Goal: Task Accomplishment & Management: Manage account settings

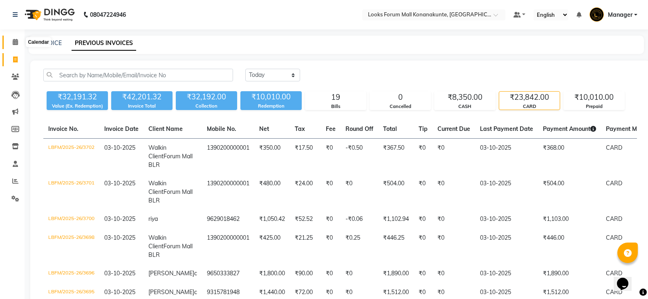
click at [18, 42] on span at bounding box center [15, 42] width 14 height 9
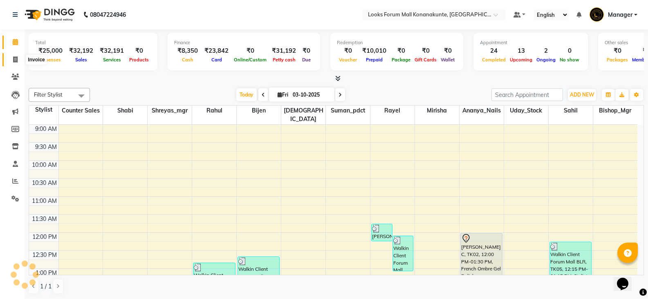
click at [14, 64] on span at bounding box center [15, 59] width 14 height 9
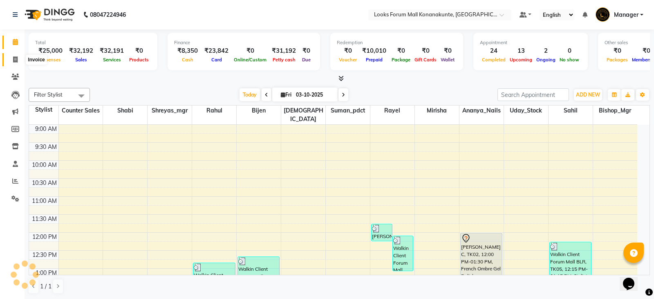
select select "service"
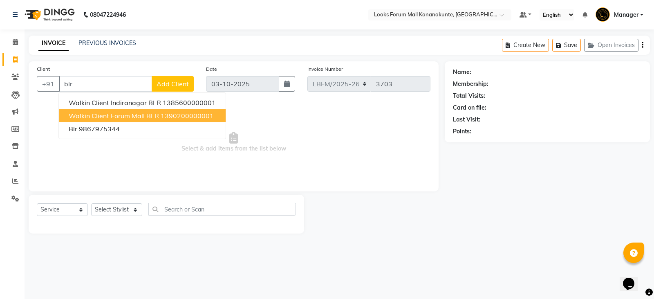
click at [128, 112] on span "Walkin Client Forum Mall BLR" at bounding box center [114, 116] width 90 height 8
type input "1390200000001"
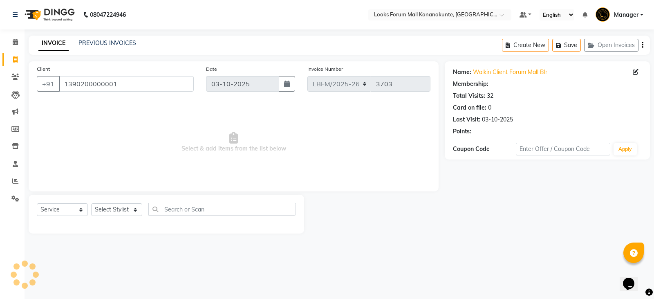
select select "1: Object"
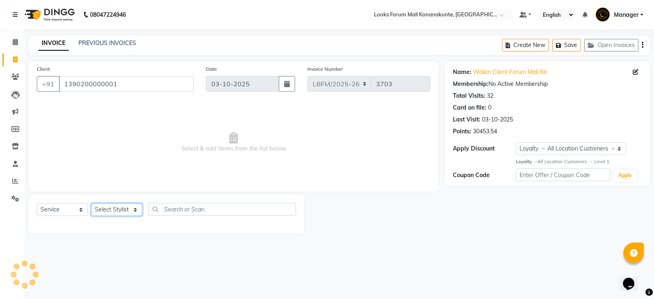
click at [116, 211] on select "Select Stylist Ananya_Nails [PERSON_NAME] Bijen Bishop_Mgr Counter Sales Manage…" at bounding box center [116, 209] width 51 height 13
select select "90396"
click at [91, 203] on select "Select Stylist Ananya_Nails [PERSON_NAME] Bijen Bishop_Mgr Counter Sales Manage…" at bounding box center [116, 209] width 51 height 13
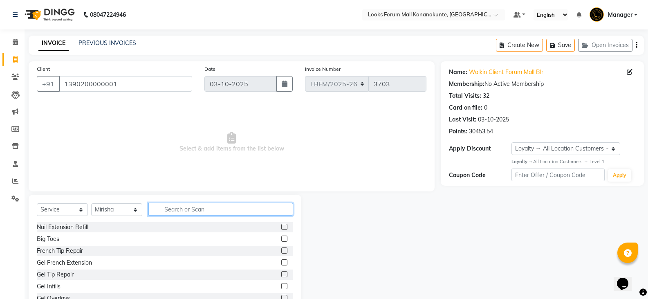
click at [181, 212] on input "text" at bounding box center [220, 209] width 145 height 13
type input "eye"
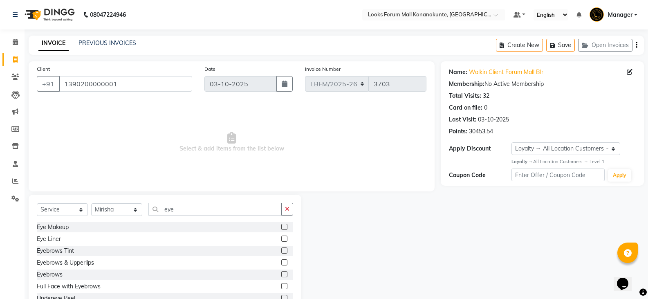
click at [281, 272] on label at bounding box center [284, 274] width 6 height 6
click at [281, 272] on input "checkbox" at bounding box center [283, 274] width 5 height 5
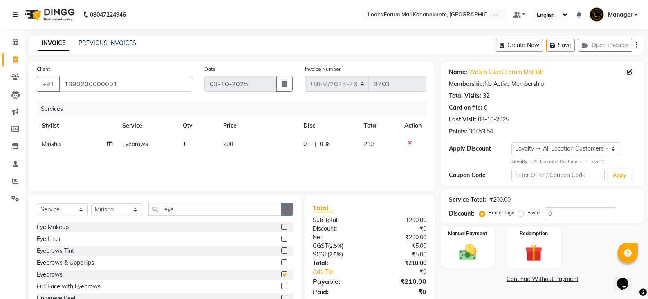
checkbox input "false"
click at [237, 145] on td "200" at bounding box center [258, 144] width 81 height 18
select select "90396"
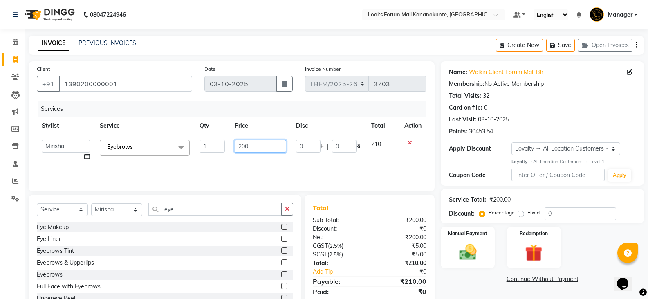
click at [252, 148] on input "200" at bounding box center [260, 146] width 51 height 13
type input "250"
click at [264, 177] on div "Services Stylist Service Qty Price Disc Total Action Ananya_Nails [PERSON_NAME]…" at bounding box center [231, 142] width 389 height 82
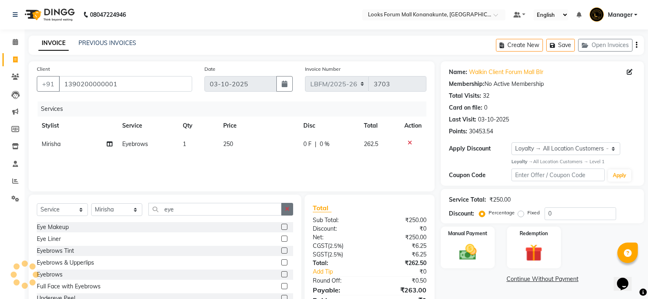
click at [283, 206] on button "button" at bounding box center [287, 209] width 12 height 13
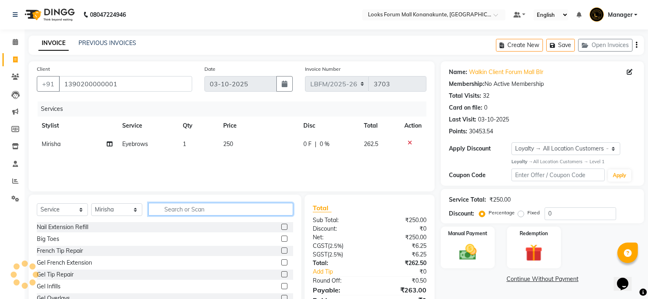
click at [242, 212] on input "text" at bounding box center [220, 209] width 145 height 13
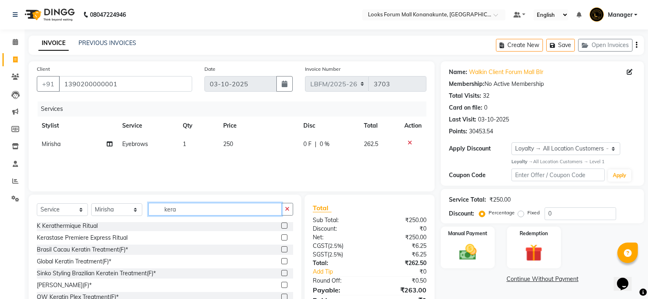
scroll to position [37, 0]
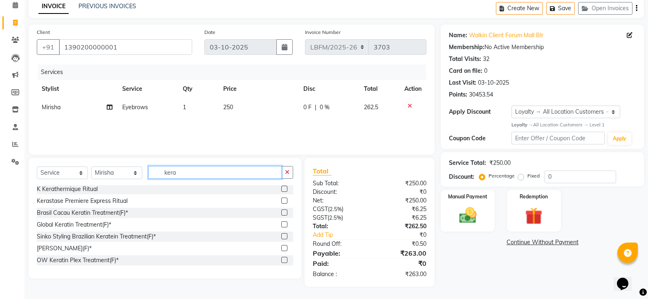
type input "kera"
click at [285, 175] on button "button" at bounding box center [287, 172] width 12 height 13
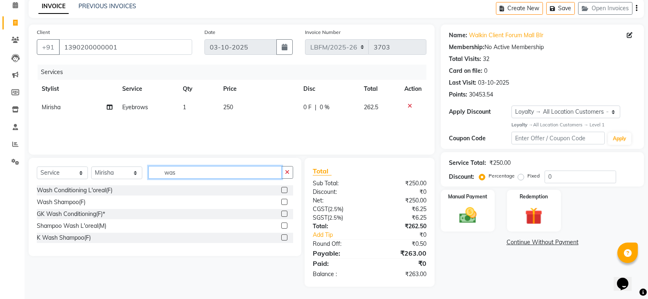
type input "was"
click at [284, 237] on label at bounding box center [284, 237] width 6 height 6
click at [284, 237] on input "checkbox" at bounding box center [283, 237] width 5 height 5
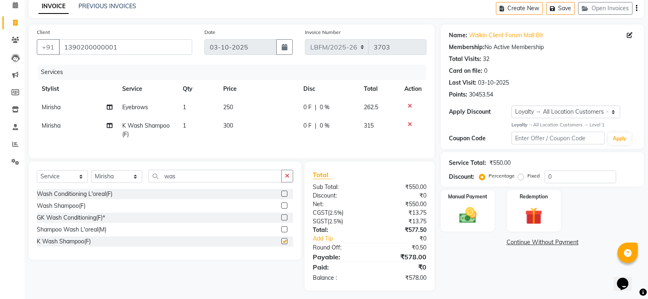
checkbox input "false"
click at [289, 179] on icon "button" at bounding box center [287, 176] width 4 height 6
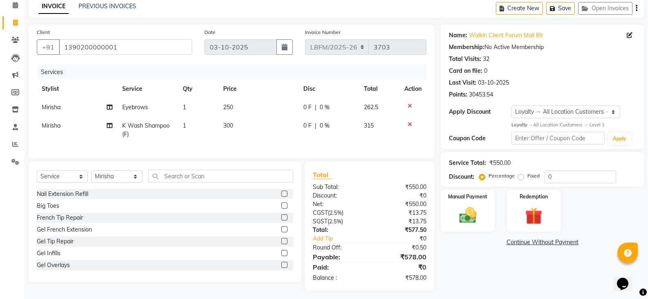
click at [243, 174] on div "Select Service Product Membership Package Voucher Prepaid Gift Card Select Styl…" at bounding box center [165, 221] width 273 height 121
click at [225, 125] on span "300" at bounding box center [228, 125] width 10 height 7
select select "90396"
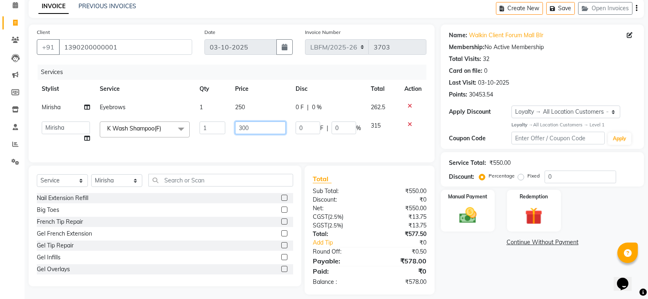
click at [241, 129] on input "300" at bounding box center [260, 127] width 51 height 13
type input "600"
click at [241, 149] on div "Services Stylist Service Qty Price Disc Total Action Mirisha Eyebrows 1 250 0 F…" at bounding box center [231, 109] width 389 height 89
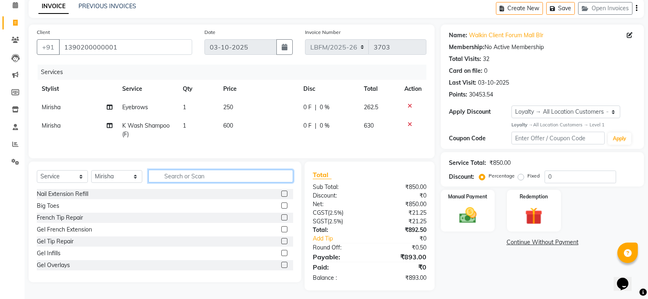
click at [252, 182] on input "text" at bounding box center [220, 176] width 145 height 13
type input "d"
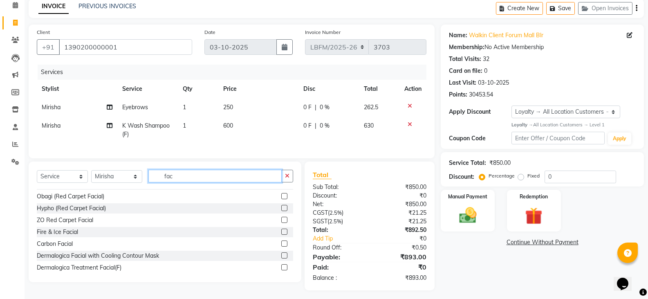
scroll to position [163, 0]
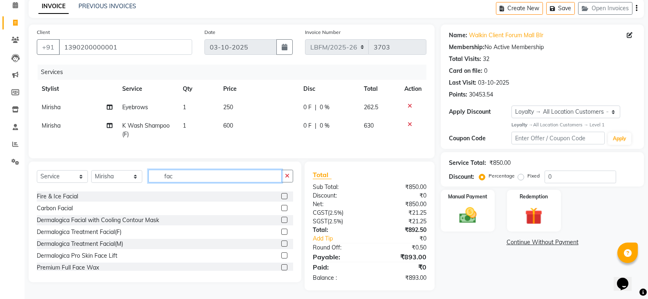
type input "fac"
click at [281, 235] on label at bounding box center [284, 231] width 6 height 6
click at [281, 235] on input "checkbox" at bounding box center [283, 231] width 5 height 5
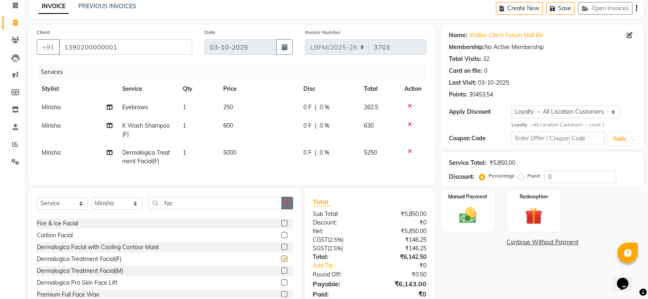
checkbox input "false"
click at [289, 206] on icon "button" at bounding box center [287, 203] width 4 height 6
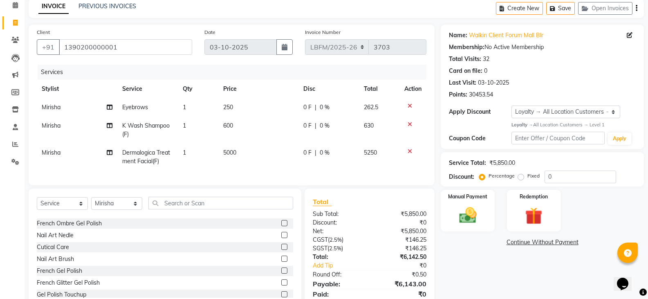
click at [244, 149] on td "5000" at bounding box center [258, 156] width 81 height 27
select select "90396"
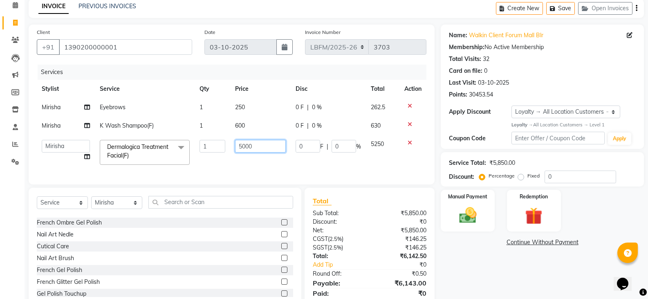
click at [247, 151] on input "5000" at bounding box center [260, 146] width 51 height 13
click at [254, 146] on input "5000" at bounding box center [260, 146] width 51 height 13
type input "5"
type input "6500"
click at [249, 160] on td "6500" at bounding box center [260, 152] width 61 height 35
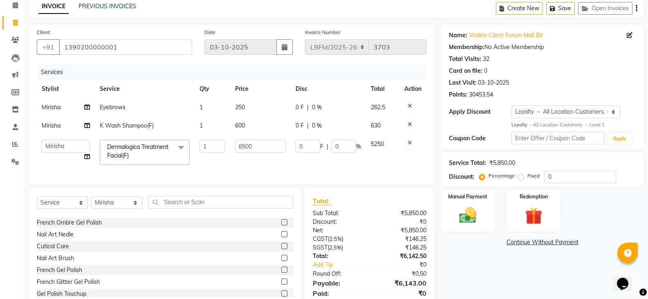
select select "90396"
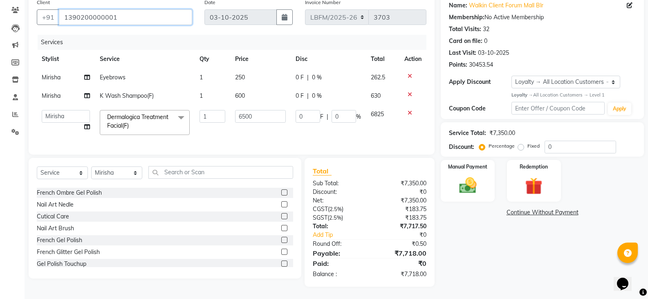
drag, startPoint x: 119, startPoint y: 9, endPoint x: 124, endPoint y: 9, distance: 4.9
click at [120, 9] on input "1390200000001" at bounding box center [125, 17] width 133 height 16
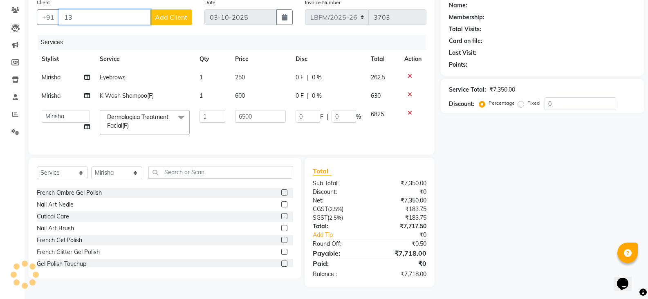
type input "1"
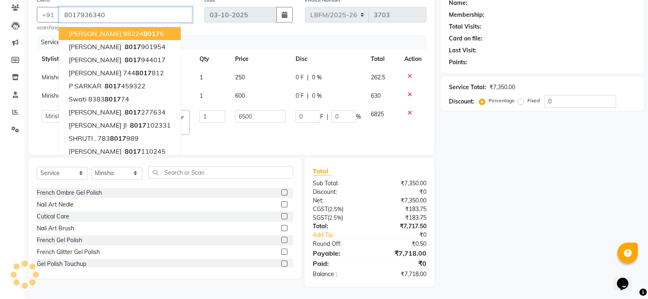
type input "8017936340"
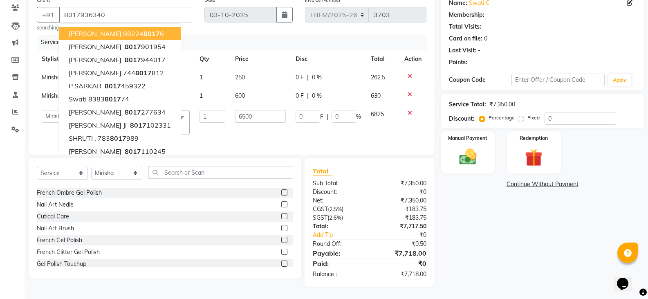
select select "1: Object"
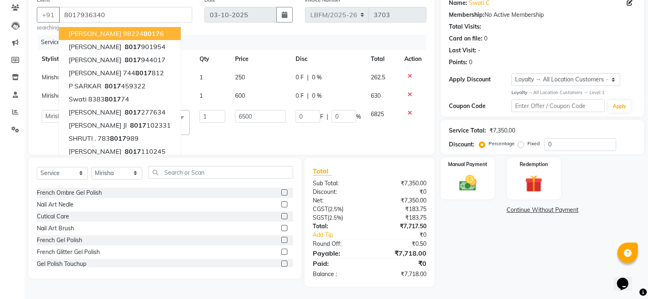
click at [232, 31] on div "Date [DATE]" at bounding box center [248, 14] width 101 height 36
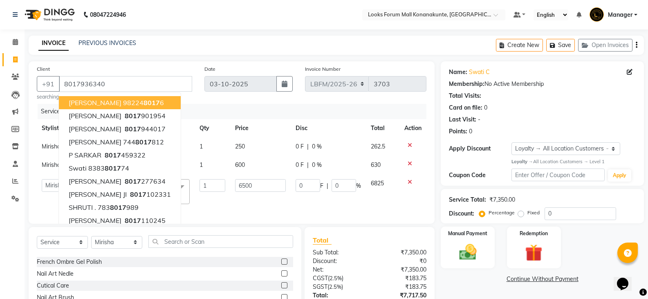
click at [205, 43] on div "INVOICE PREVIOUS INVOICES Create New Save Open Invoices" at bounding box center [336, 45] width 615 height 19
click at [202, 101] on div "Client [PHONE_NUMBER] [PERSON_NAME] 98224 8017 6 [PERSON_NAME] 8017 901954 [PER…" at bounding box center [232, 142] width 406 height 162
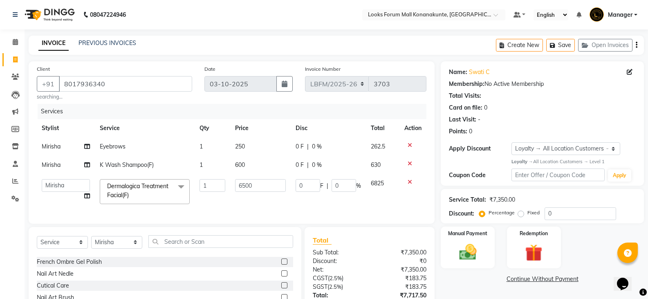
click at [327, 174] on td "0 F | 0 %" at bounding box center [328, 191] width 75 height 35
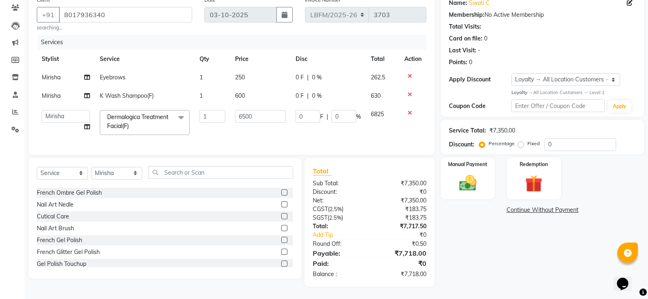
click at [483, 233] on div "Name: Swati C Membership: No Active Membership Total Visits: Card on file: 0 La…" at bounding box center [545, 139] width 209 height 294
click at [271, 132] on td "6500" at bounding box center [260, 122] width 61 height 35
click at [456, 219] on div "Name: Swati C Membership: No Active Membership Total Visits: Card on file: 0 La…" at bounding box center [545, 139] width 209 height 294
click at [239, 92] on span "600" at bounding box center [240, 95] width 10 height 7
select select "90396"
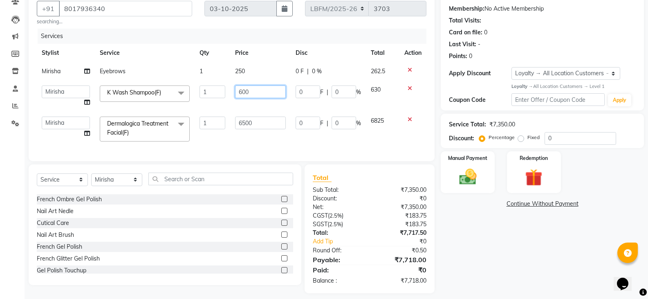
click at [241, 95] on input "600" at bounding box center [260, 91] width 51 height 13
click at [244, 93] on input "600" at bounding box center [260, 91] width 51 height 13
click at [240, 92] on input "600" at bounding box center [260, 91] width 51 height 13
type input "900"
click at [242, 144] on div "Services Stylist Service Qty Price Disc Total Action Mirisha Eyebrows 1 250 0 F…" at bounding box center [231, 91] width 389 height 124
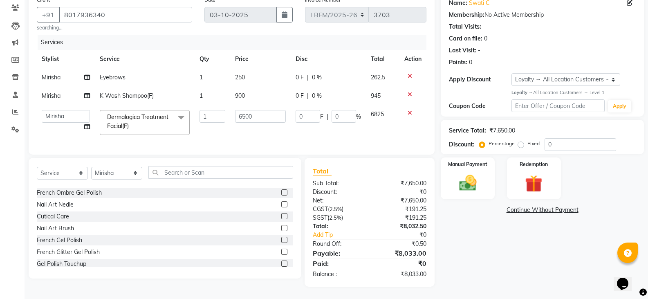
click at [464, 251] on div "Name: Swati C Membership: No Active Membership Total Visits: Card on file: 0 La…" at bounding box center [545, 139] width 209 height 294
click at [457, 248] on div "Name: Swati C Membership: No Active Membership Total Visits: Card on file: 0 La…" at bounding box center [545, 139] width 209 height 294
click at [474, 179] on img at bounding box center [467, 182] width 29 height 21
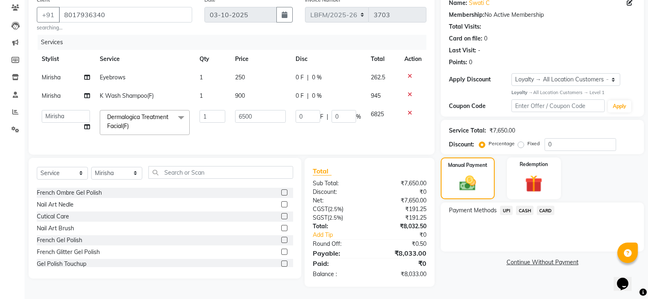
click at [548, 206] on span "CARD" at bounding box center [546, 210] width 18 height 9
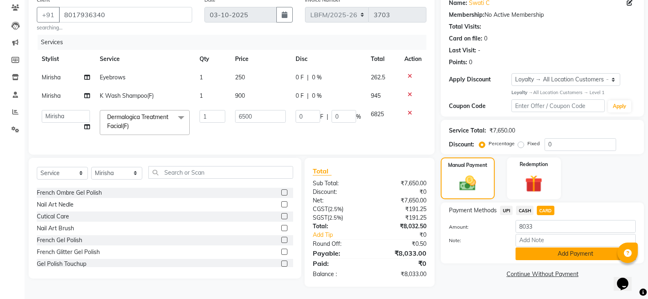
click at [545, 247] on button "Add Payment" at bounding box center [575, 253] width 120 height 13
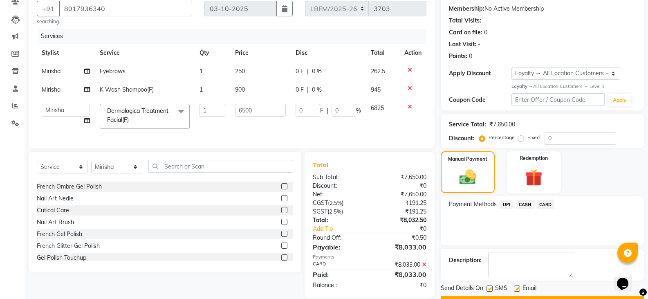
scroll to position [133, 0]
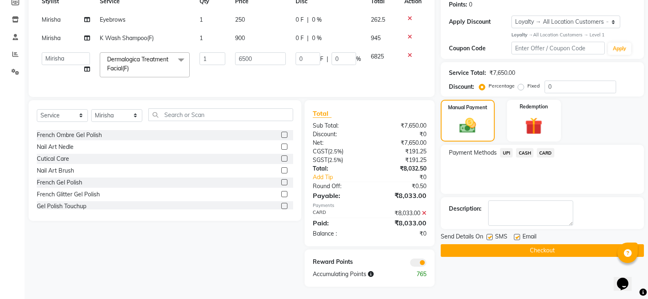
click at [423, 213] on icon at bounding box center [424, 213] width 4 height 6
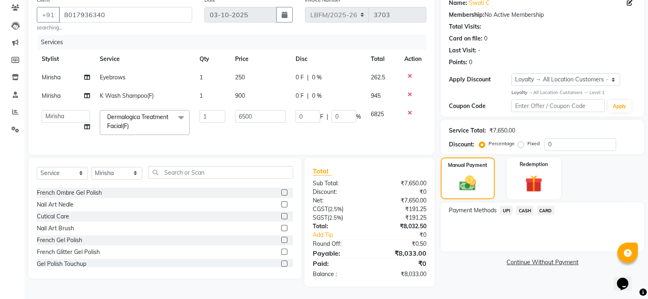
click at [521, 206] on span "CASH" at bounding box center [525, 210] width 18 height 9
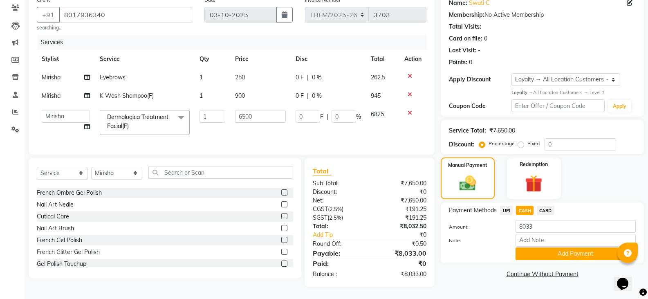
scroll to position [75, 0]
click at [547, 206] on span "CARD" at bounding box center [546, 210] width 18 height 9
click at [539, 250] on button "Add Payment" at bounding box center [575, 253] width 120 height 13
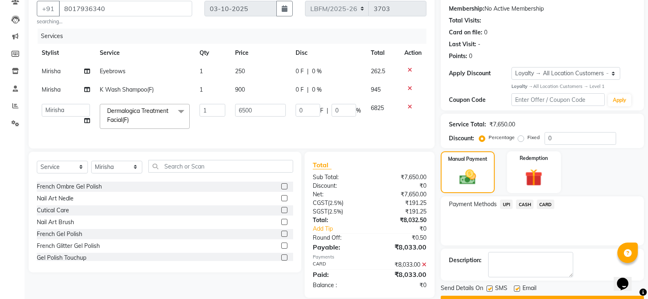
scroll to position [133, 0]
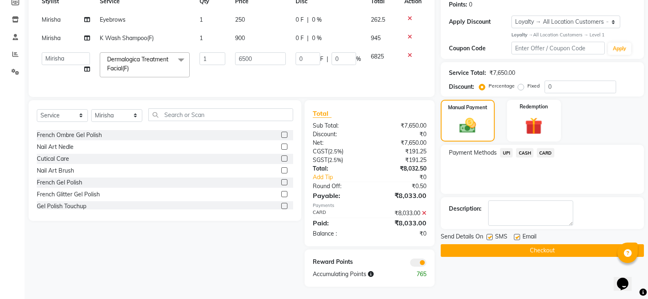
click at [545, 250] on button "Checkout" at bounding box center [542, 250] width 203 height 13
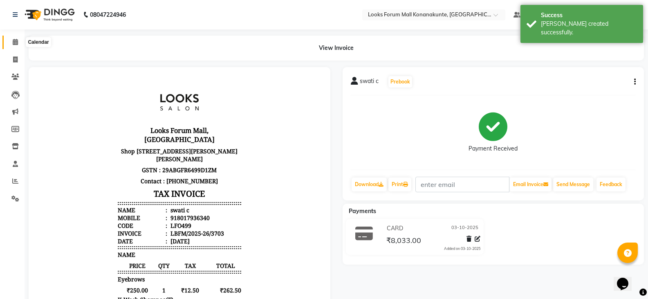
click at [12, 41] on span at bounding box center [15, 42] width 14 height 9
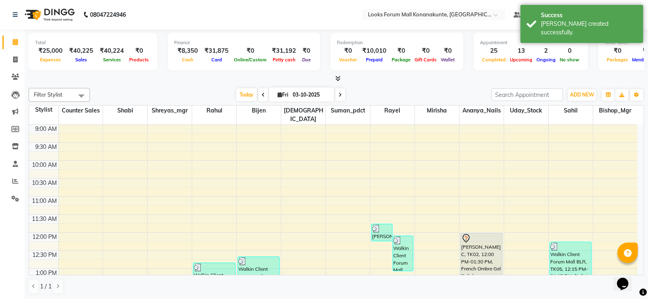
click at [181, 93] on div "[DATE] [DATE]" at bounding box center [290, 95] width 393 height 12
click at [14, 60] on icon at bounding box center [15, 59] width 4 height 6
select select "service"
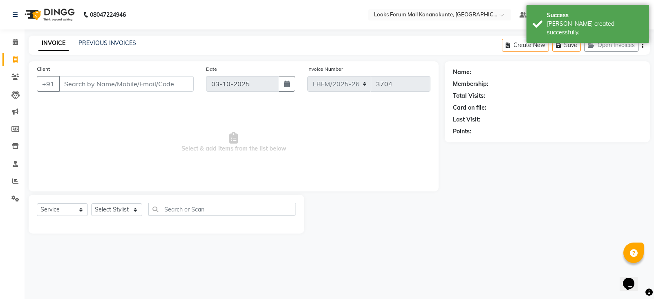
click at [114, 89] on input "Client" at bounding box center [126, 84] width 135 height 16
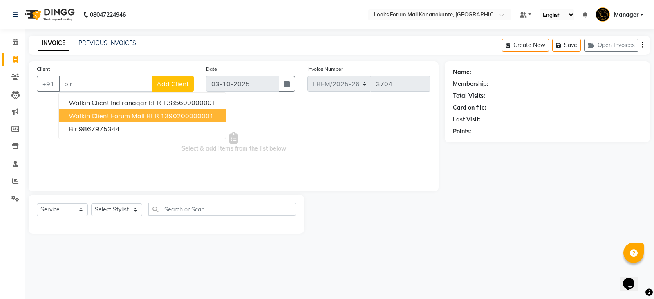
click at [113, 116] on span "Walkin Client Forum Mall BLR" at bounding box center [114, 116] width 90 height 8
type input "1390200000001"
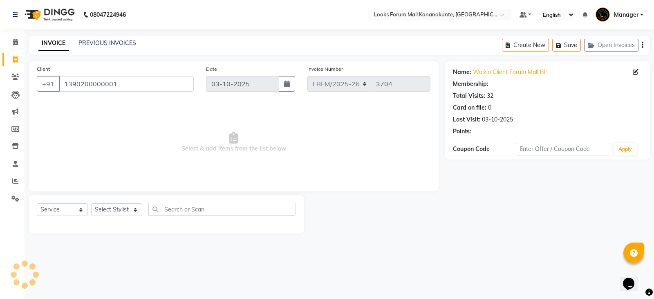
select select "1: Object"
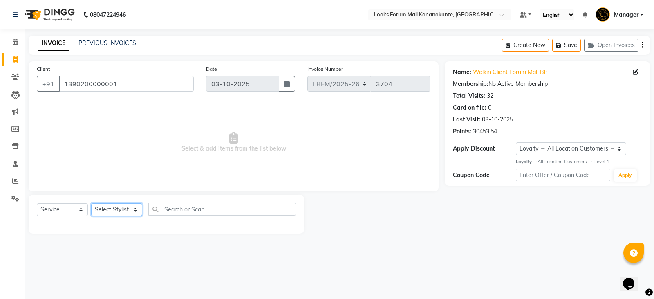
click at [135, 208] on select "Select Stylist Ananya_Nails [PERSON_NAME] Bijen Bishop_Mgr Counter Sales Manage…" at bounding box center [116, 209] width 51 height 13
select select "90391"
click at [91, 203] on select "Select Stylist Ananya_Nails [PERSON_NAME] Bijen Bishop_Mgr Counter Sales Manage…" at bounding box center [116, 209] width 51 height 13
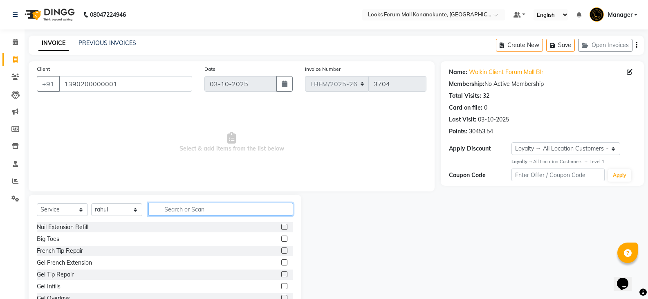
click at [197, 205] on input "text" at bounding box center [220, 209] width 145 height 13
click at [195, 206] on input "text" at bounding box center [220, 209] width 145 height 13
type input "cut"
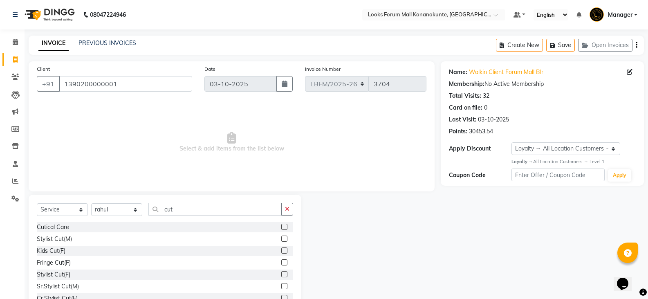
click at [281, 237] on label at bounding box center [284, 238] width 6 height 6
click at [281, 237] on input "checkbox" at bounding box center [283, 238] width 5 height 5
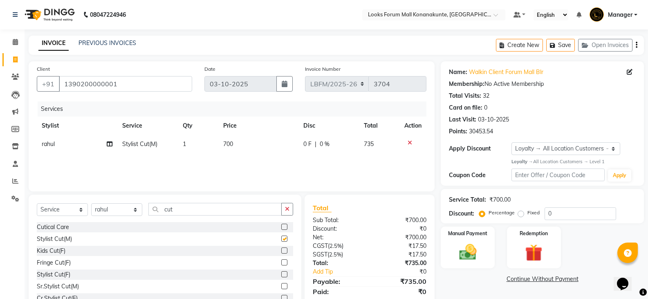
checkbox input "false"
click at [322, 145] on span "0 %" at bounding box center [325, 144] width 10 height 9
select select "90391"
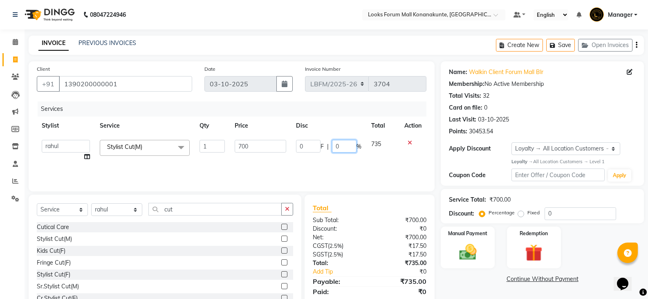
click at [340, 148] on input "0" at bounding box center [344, 146] width 25 height 13
type input "22.53"
click at [334, 171] on div "Services Stylist Service Qty Price Disc Total Action Ananya_Nails [PERSON_NAME]…" at bounding box center [231, 142] width 389 height 82
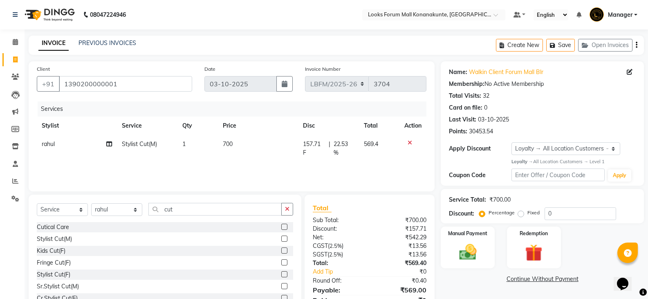
click at [227, 144] on span "700" at bounding box center [228, 143] width 10 height 7
select select "90391"
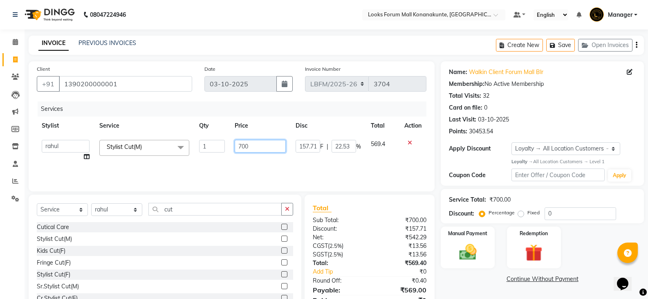
click at [241, 145] on input "700" at bounding box center [260, 146] width 51 height 13
type input "900"
click at [259, 171] on div "Services Stylist Service Qty Price Disc Total Action Ananya_Nails [PERSON_NAME]…" at bounding box center [231, 142] width 389 height 82
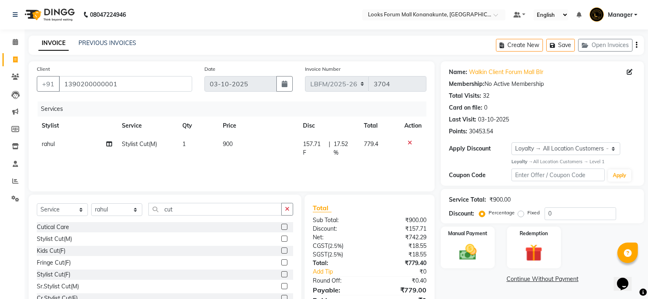
click at [356, 148] on td "157.71 F | 17.52 %" at bounding box center [328, 148] width 61 height 27
select select "90391"
click at [356, 145] on span "%" at bounding box center [358, 146] width 5 height 9
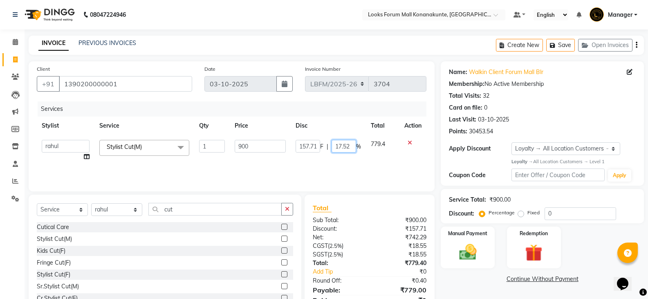
click at [349, 148] on input "17.52" at bounding box center [343, 146] width 25 height 13
type input "1"
type input "22.53"
click at [342, 174] on div "Services Stylist Service Qty Price Disc Total Action Ananya_Nails [PERSON_NAME]…" at bounding box center [231, 142] width 389 height 82
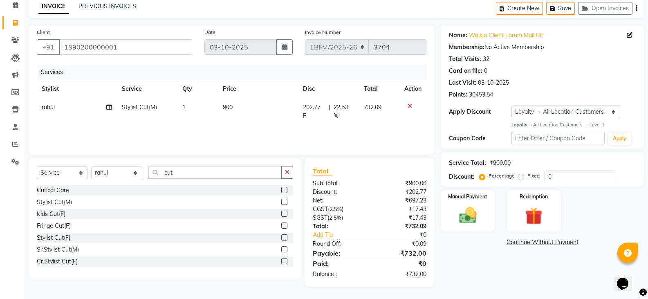
click at [341, 109] on span "22.53 %" at bounding box center [343, 111] width 21 height 17
select select "90391"
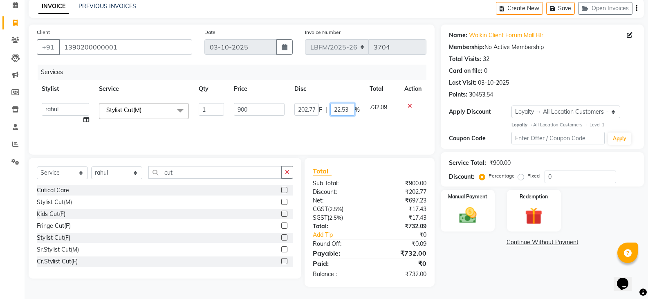
click at [351, 107] on input "22.53" at bounding box center [342, 109] width 25 height 13
type input "2"
type input "18.86"
click at [333, 125] on div "Services Stylist Service Qty Price Disc Total Action Ananya_Nails [PERSON_NAME]…" at bounding box center [231, 106] width 389 height 82
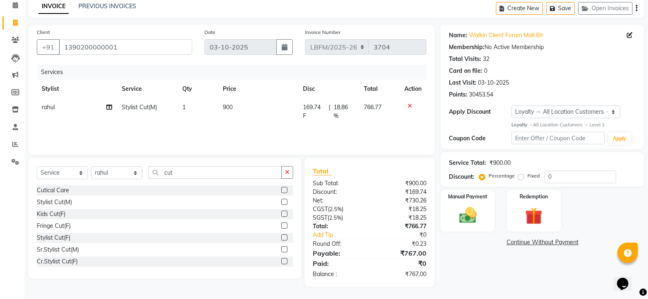
click at [351, 105] on span "18.86 %" at bounding box center [343, 111] width 21 height 17
select select "90391"
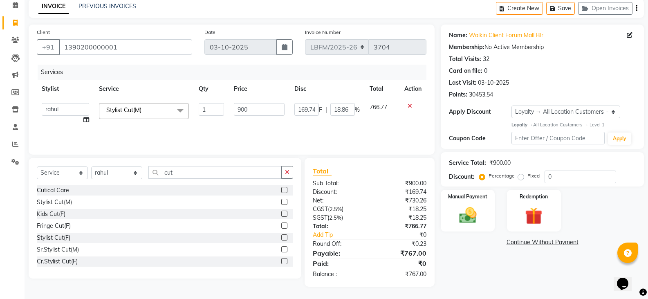
click at [360, 108] on td "169.74 F | 18.86 %" at bounding box center [326, 113] width 75 height 31
click at [350, 108] on input "18.86" at bounding box center [342, 109] width 25 height 13
type input "1"
type input "11.56"
click at [341, 129] on div "Services Stylist Service Qty Price Disc Total Action Ananya_Nails [PERSON_NAME]…" at bounding box center [231, 106] width 389 height 82
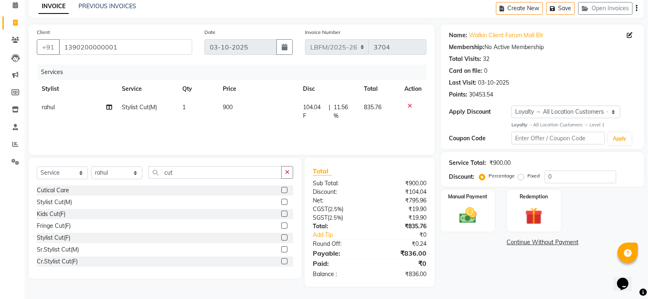
click at [346, 109] on span "11.56 %" at bounding box center [343, 111] width 21 height 17
select select "90391"
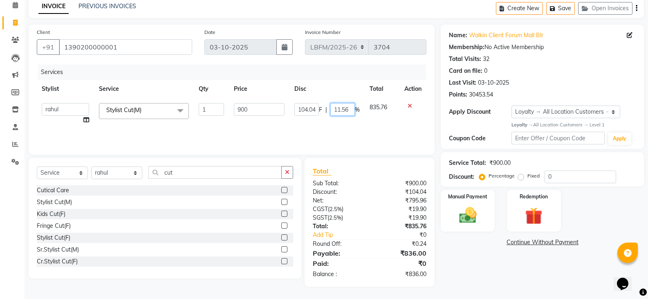
drag, startPoint x: 351, startPoint y: 108, endPoint x: 334, endPoint y: 112, distance: 17.6
click at [351, 108] on input "11.56" at bounding box center [342, 109] width 25 height 13
type input "1"
type input "16"
click at [345, 131] on div "Services Stylist Service Qty Price Disc Total Action Ananya_Nails [PERSON_NAME]…" at bounding box center [231, 106] width 389 height 82
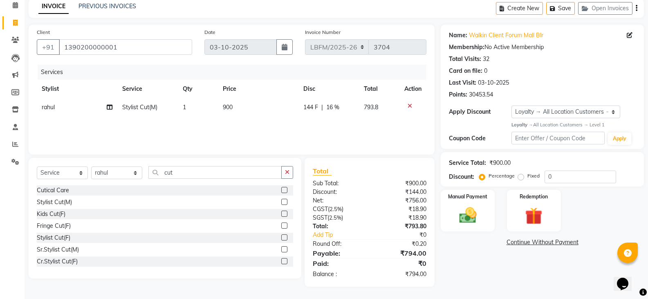
click at [330, 105] on span "16 %" at bounding box center [332, 107] width 13 height 9
select select "90391"
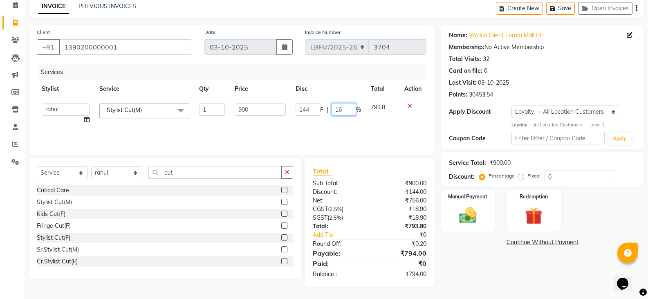
click at [346, 109] on input "16" at bounding box center [343, 109] width 25 height 13
type input "16.3"
click at [345, 130] on div "Services Stylist Service Qty Price Disc Total Action Ananya_Nails [PERSON_NAME]…" at bounding box center [231, 106] width 389 height 82
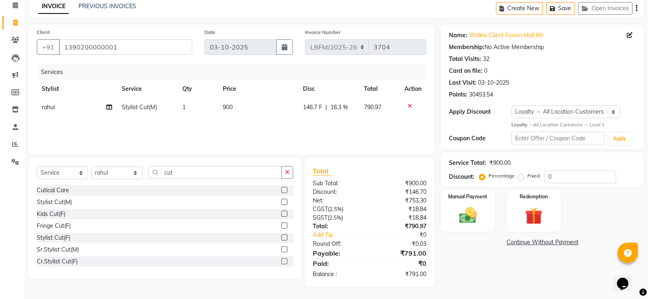
click at [340, 106] on span "16.3 %" at bounding box center [339, 107] width 18 height 9
select select "90391"
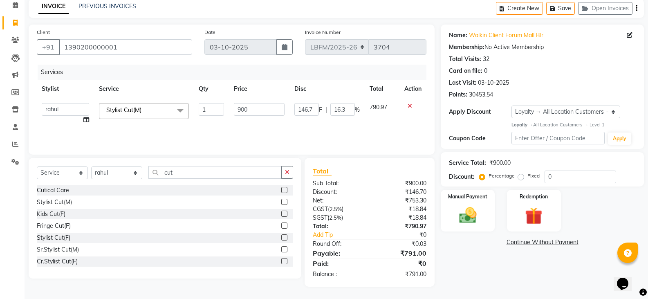
click at [340, 106] on input "16.3" at bounding box center [342, 109] width 25 height 13
click at [349, 110] on input "16.3" at bounding box center [342, 109] width 25 height 13
type input "1"
type input "15.8"
click at [345, 132] on div "Services Stylist Service Qty Price Disc Total Action Ananya_Nails [PERSON_NAME]…" at bounding box center [231, 106] width 389 height 82
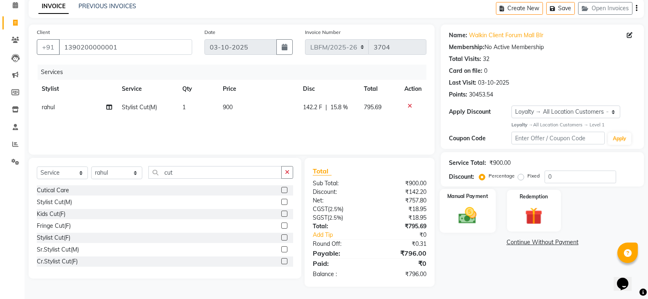
click at [461, 210] on img at bounding box center [467, 215] width 29 height 21
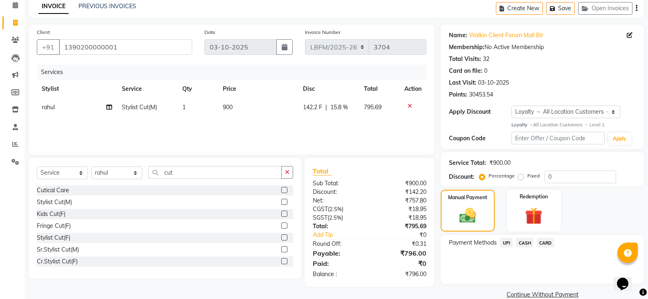
click at [551, 245] on span "CARD" at bounding box center [546, 242] width 18 height 9
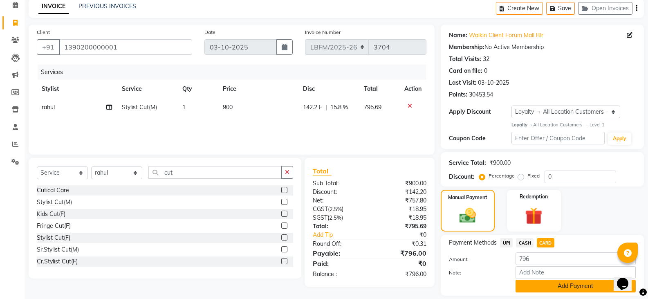
click at [546, 287] on button "Add Payment" at bounding box center [575, 286] width 120 height 13
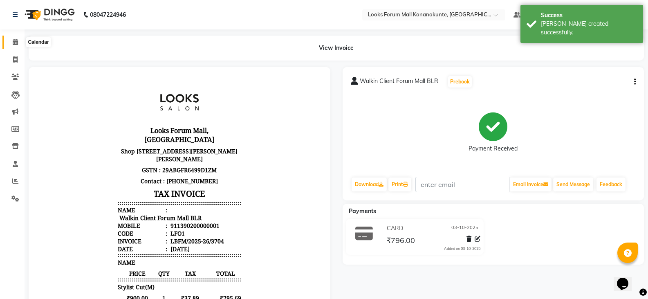
click at [19, 40] on span at bounding box center [15, 42] width 14 height 9
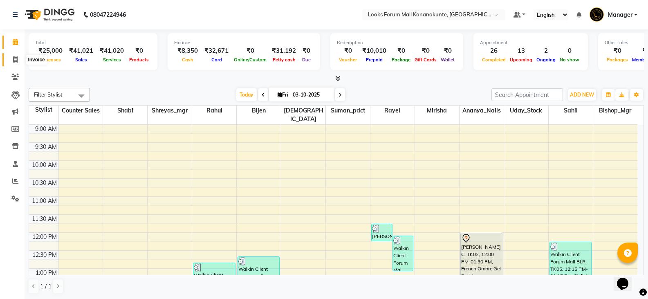
click at [19, 58] on span at bounding box center [15, 59] width 14 height 9
select select "service"
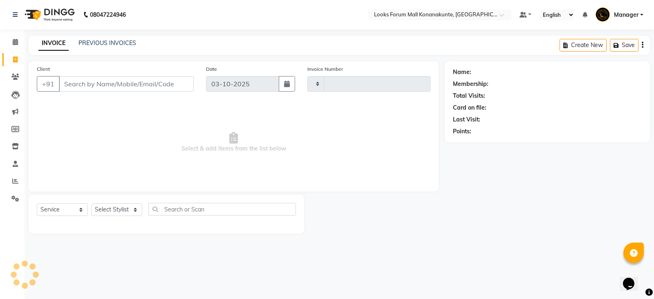
type input "3705"
select select "8945"
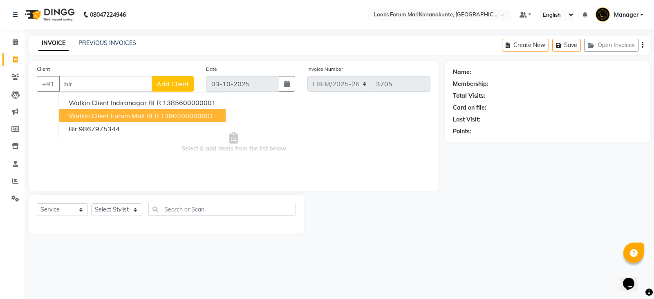
click at [111, 115] on span "Walkin Client Forum Mall BLR" at bounding box center [114, 116] width 90 height 8
type input "1390200000001"
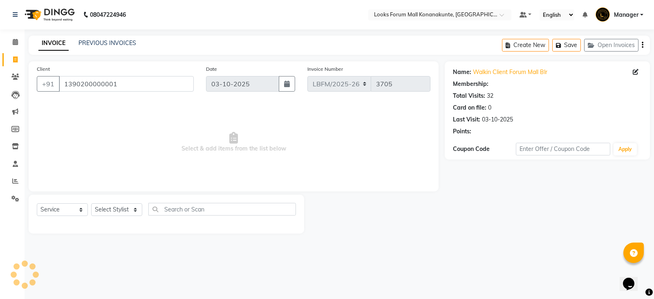
select select "1: Object"
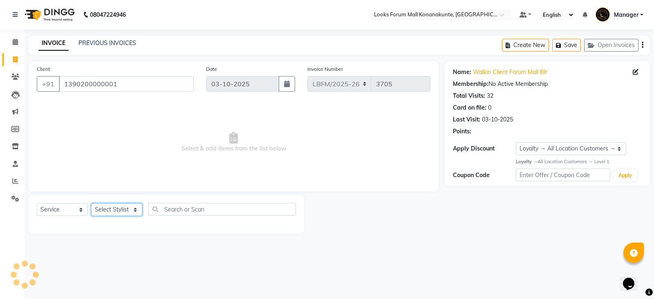
click at [114, 207] on select "Select Stylist Ananya_Nails [PERSON_NAME] Bijen Bishop_Mgr Counter Sales Manage…" at bounding box center [116, 209] width 51 height 13
select select "90238"
click at [91, 203] on select "Select Stylist Ananya_Nails [PERSON_NAME] Bijen Bishop_Mgr Counter Sales Manage…" at bounding box center [116, 209] width 51 height 13
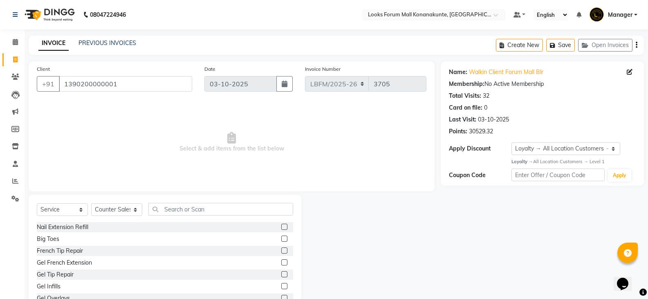
drag, startPoint x: 192, startPoint y: 199, endPoint x: 190, endPoint y: 204, distance: 5.3
click at [192, 201] on div "Select Service Product Membership Package Voucher Prepaid Gift Card Select Styl…" at bounding box center [165, 255] width 273 height 121
click at [189, 205] on input "text" at bounding box center [220, 209] width 145 height 13
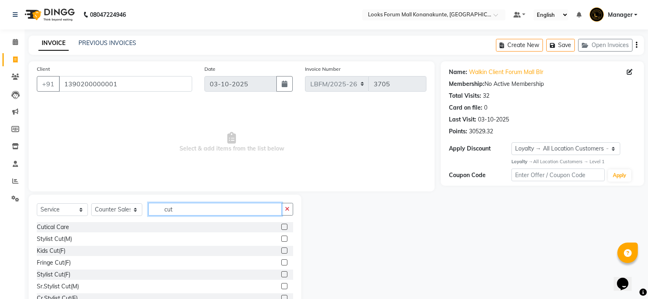
type input "cut"
click at [281, 238] on label at bounding box center [284, 238] width 6 height 6
click at [281, 238] on input "checkbox" at bounding box center [283, 238] width 5 height 5
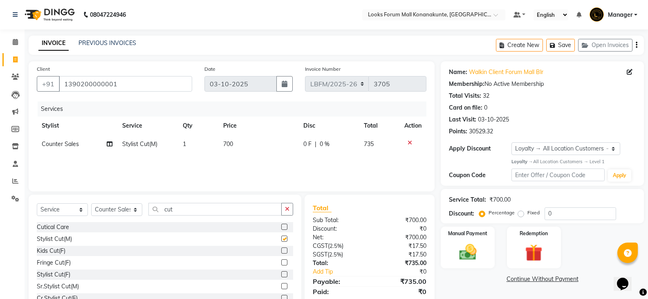
checkbox input "false"
click at [228, 143] on span "700" at bounding box center [228, 143] width 10 height 7
select select "90238"
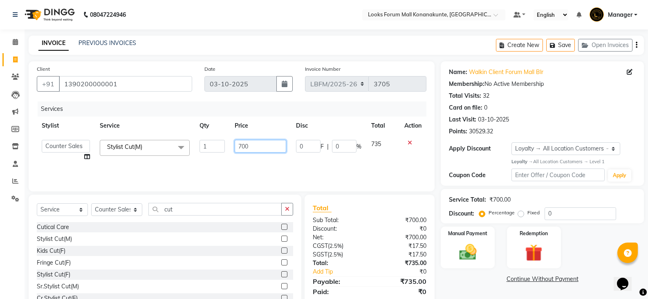
click at [241, 144] on input "700" at bounding box center [260, 146] width 51 height 13
type input "900"
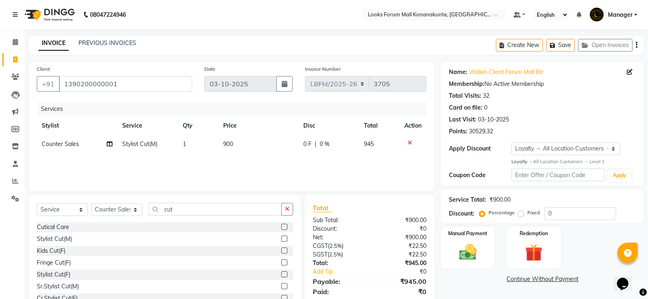
drag, startPoint x: 318, startPoint y: 168, endPoint x: 323, endPoint y: 168, distance: 4.9
click at [318, 168] on div "Services Stylist Service Qty Price Disc Total Action Counter Sales Stylist Cut(…" at bounding box center [231, 142] width 389 height 82
click at [478, 242] on img at bounding box center [467, 252] width 29 height 21
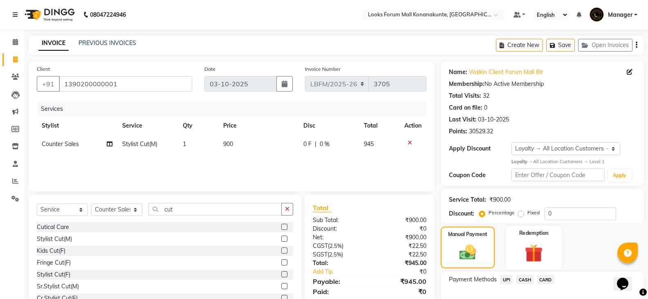
scroll to position [29, 0]
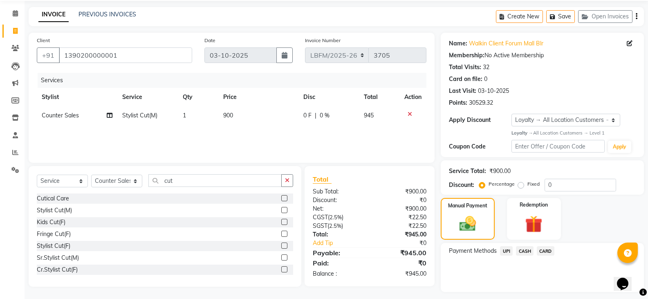
click at [541, 250] on span "CARD" at bounding box center [546, 250] width 18 height 9
click at [541, 288] on button "Add Payment" at bounding box center [575, 294] width 120 height 13
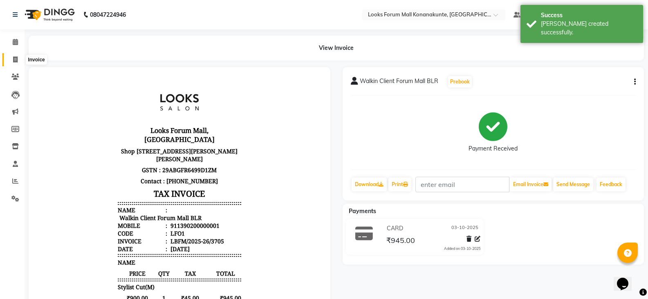
click at [9, 58] on span at bounding box center [15, 59] width 14 height 9
select select "service"
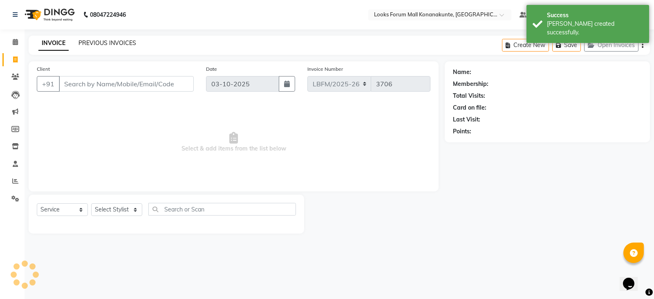
click at [123, 46] on link "PREVIOUS INVOICES" at bounding box center [107, 42] width 58 height 7
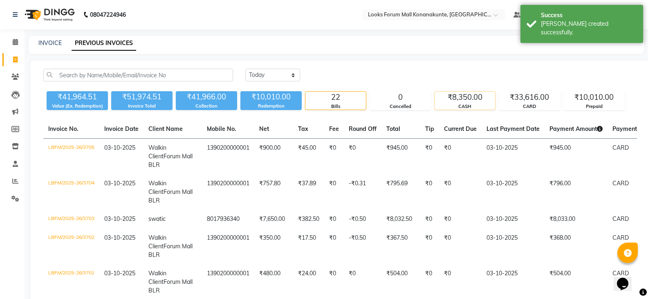
click at [473, 99] on div "₹8,350.00" at bounding box center [464, 97] width 60 height 11
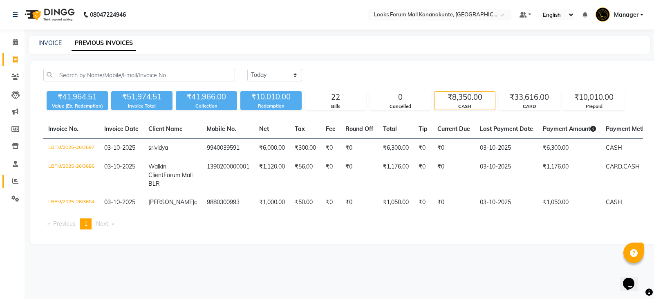
click at [15, 182] on icon at bounding box center [15, 181] width 6 height 6
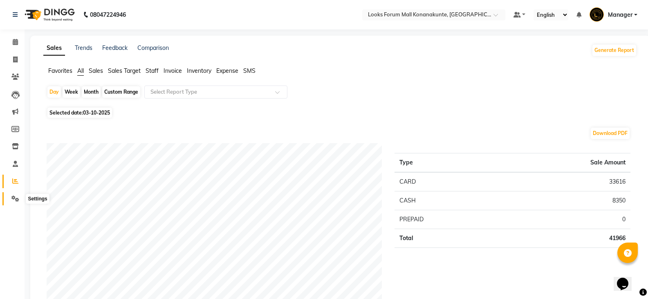
click at [16, 196] on icon at bounding box center [15, 198] width 8 height 6
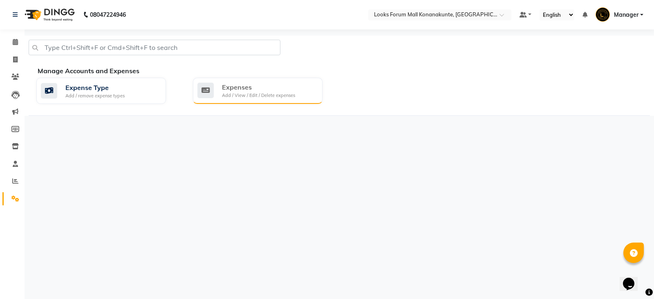
click at [293, 90] on div "Expenses" at bounding box center [258, 87] width 73 height 10
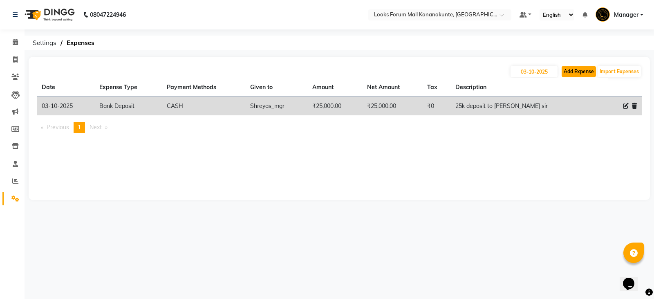
click at [575, 72] on button "Add Expense" at bounding box center [578, 71] width 34 height 11
select select "1"
select select "8119"
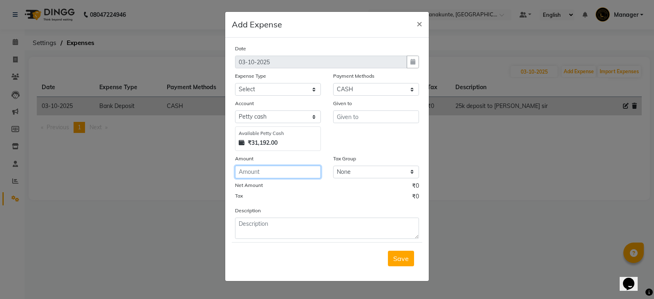
click at [279, 177] on input "number" at bounding box center [278, 172] width 86 height 13
click at [277, 173] on input "500" at bounding box center [278, 172] width 86 height 13
type input "5"
type input "1500"
click at [277, 201] on div "Tax ₹0" at bounding box center [327, 197] width 184 height 11
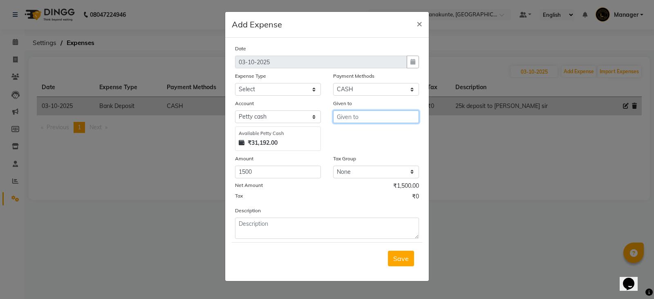
click at [373, 116] on input "text" at bounding box center [376, 116] width 86 height 13
click at [374, 130] on ngb-highlight "An an ya_Nails" at bounding box center [365, 134] width 44 height 8
type input "Ananya_Nails"
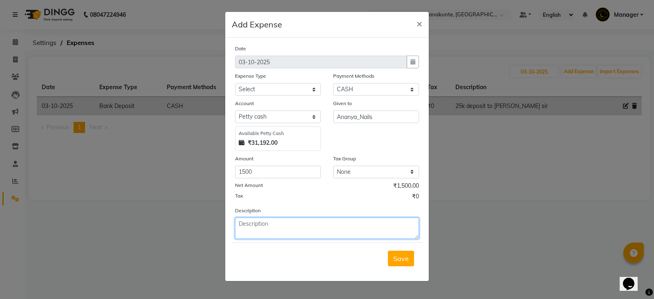
click at [286, 220] on textarea at bounding box center [327, 227] width 184 height 21
type textarea "[PERSON_NAME] incentive [DATE]-[DATE]"
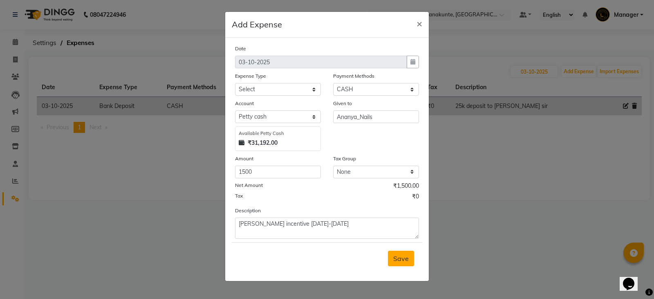
click at [409, 257] on button "Save" at bounding box center [401, 259] width 26 height 16
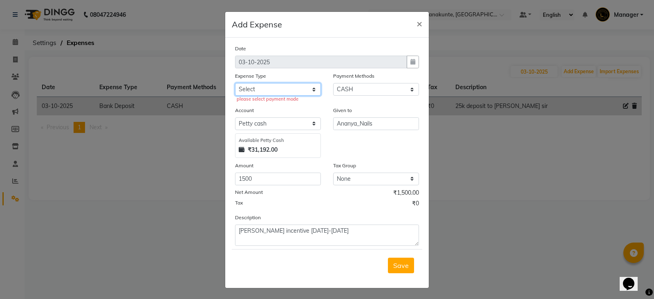
click at [289, 85] on select "Select Accommodation Aesthetics Bank Deposit BLINKIT Cash Handover Client Refun…" at bounding box center [278, 89] width 86 height 13
select select "24170"
click at [235, 83] on select "Select Accommodation Aesthetics Bank Deposit BLINKIT Cash Handover Client Refun…" at bounding box center [278, 89] width 86 height 13
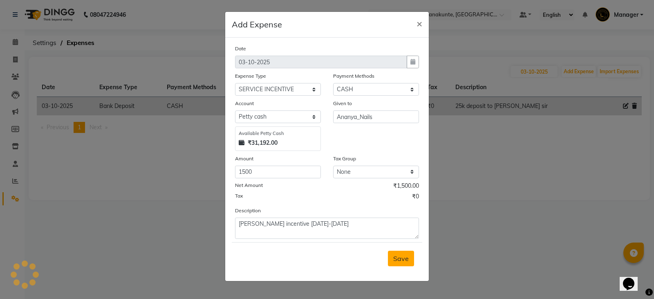
click at [409, 259] on button "Save" at bounding box center [401, 259] width 26 height 16
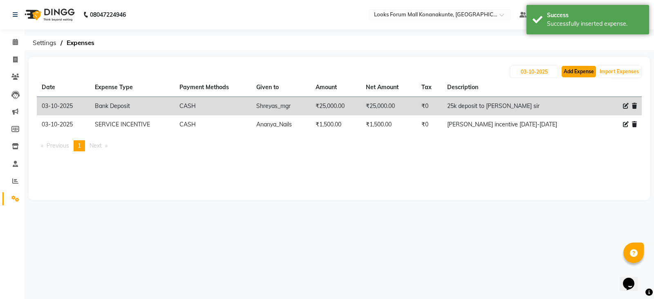
click at [573, 74] on button "Add Expense" at bounding box center [578, 71] width 34 height 11
select select "1"
select select "8119"
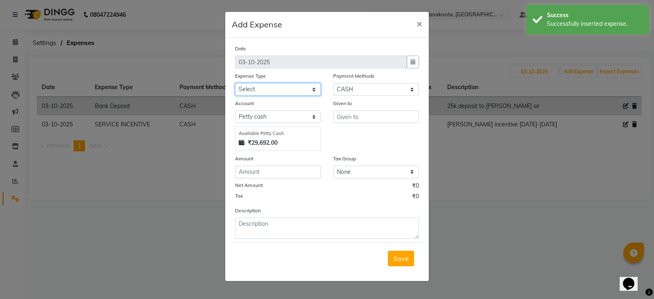
click at [263, 85] on select "Select Accommodation Aesthetics Bank Deposit BLINKIT Cash Handover Client Refun…" at bounding box center [278, 89] width 86 height 13
select select "24889"
click at [235, 83] on select "Select Accommodation Aesthetics Bank Deposit BLINKIT Cash Handover Client Refun…" at bounding box center [278, 89] width 86 height 13
click at [341, 116] on input "text" at bounding box center [376, 116] width 86 height 13
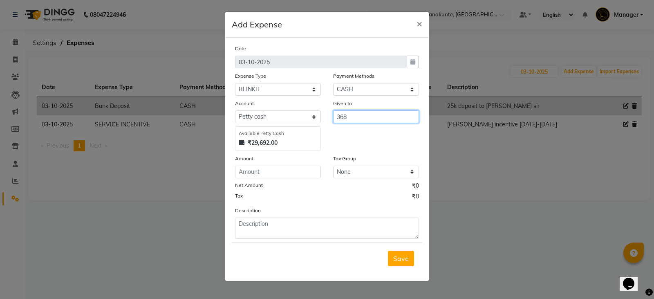
type input "368"
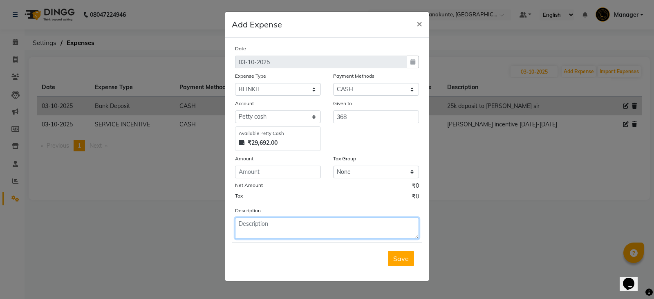
click at [295, 228] on textarea at bounding box center [327, 227] width 184 height 21
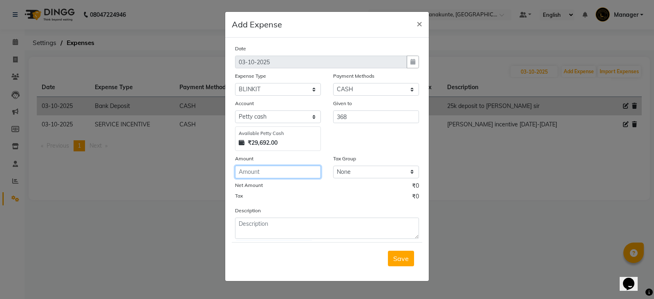
click at [285, 173] on input "number" at bounding box center [278, 172] width 86 height 13
type input "368"
click at [387, 120] on input "368" at bounding box center [376, 116] width 86 height 13
type input "3"
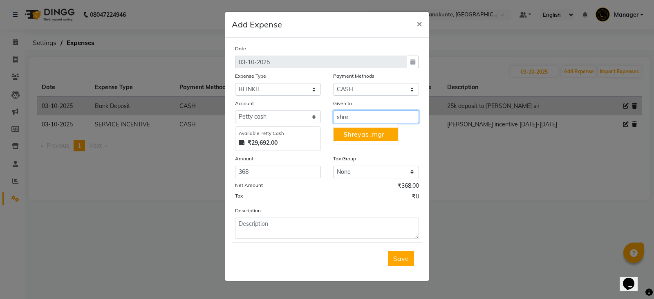
click at [381, 132] on ngb-highlight "Shre yas_mgr" at bounding box center [363, 134] width 41 height 8
type input "Shreyas_mgr"
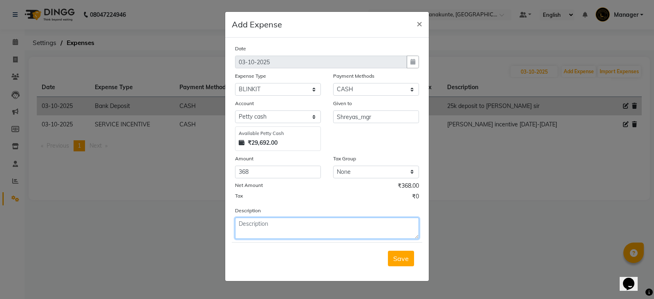
click at [285, 219] on textarea at bounding box center [327, 227] width 184 height 21
type textarea "milk and aroma oil"
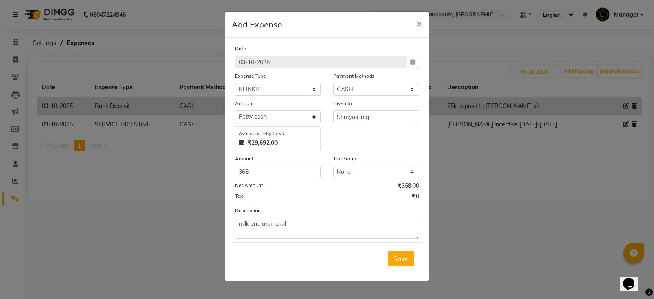
click at [404, 255] on span "Save" at bounding box center [401, 258] width 16 height 8
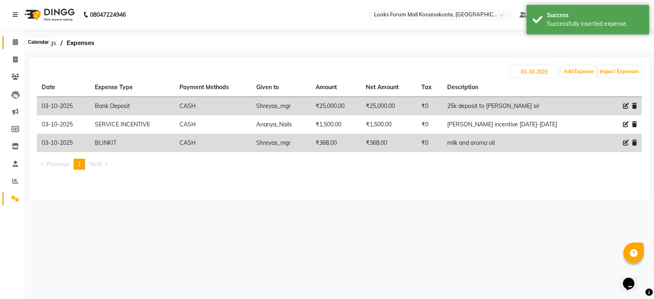
click at [11, 47] on span at bounding box center [15, 42] width 14 height 9
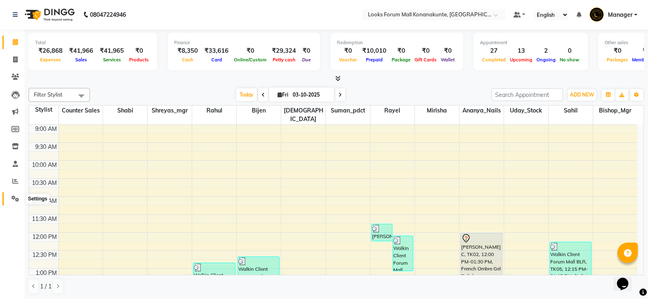
click at [13, 198] on icon at bounding box center [15, 198] width 8 height 6
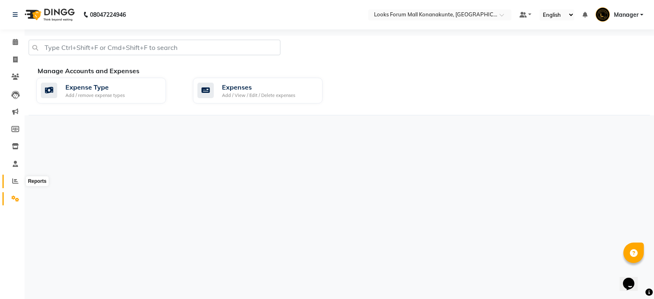
click at [15, 180] on icon at bounding box center [15, 181] width 6 height 6
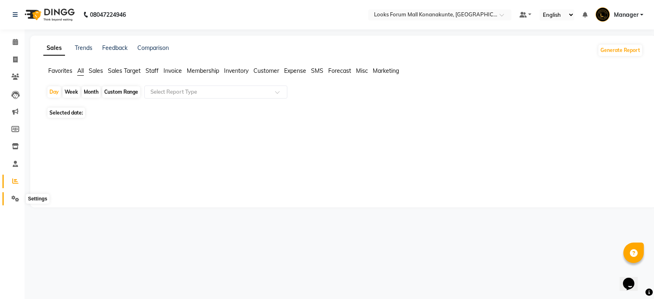
click at [12, 202] on span at bounding box center [15, 198] width 14 height 9
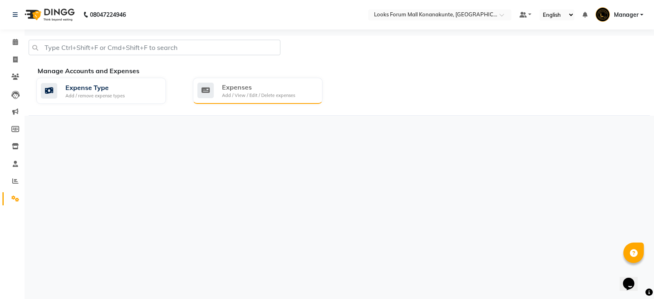
click at [251, 99] on div "Expenses Add / View / Edit / Delete expenses" at bounding box center [258, 91] width 130 height 26
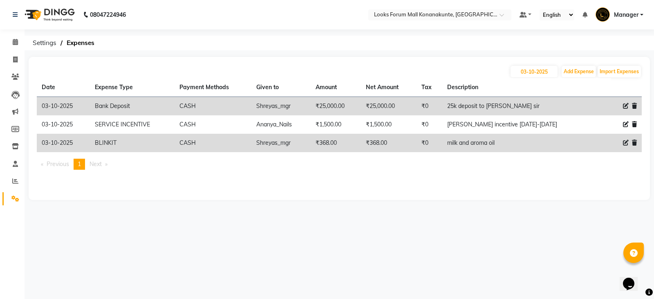
click at [23, 44] on li "Calendar" at bounding box center [12, 43] width 25 height 18
click at [12, 43] on span at bounding box center [15, 42] width 14 height 9
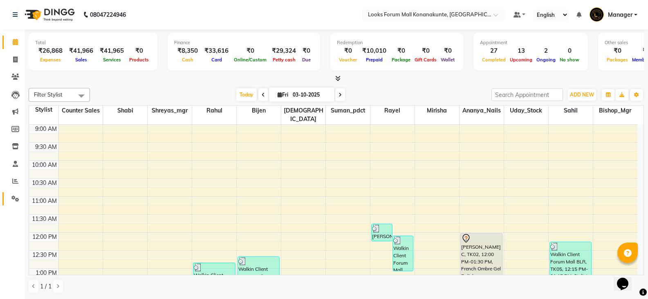
click at [18, 192] on link "Settings" at bounding box center [12, 198] width 20 height 13
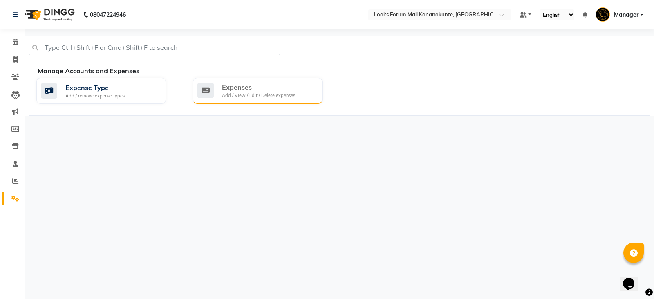
click at [213, 86] on icon at bounding box center [205, 91] width 16 height 16
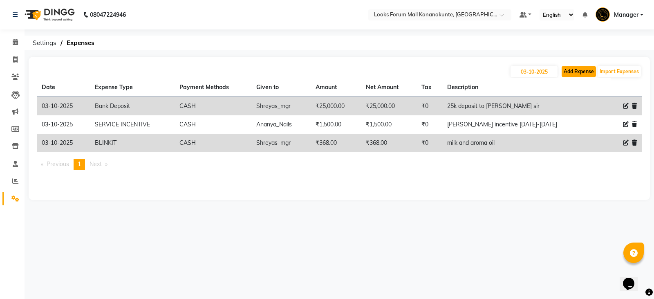
click at [576, 74] on button "Add Expense" at bounding box center [578, 71] width 34 height 11
select select "1"
select select "8119"
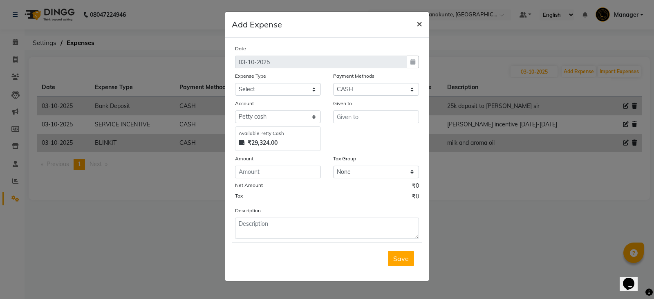
click at [419, 23] on span "×" at bounding box center [419, 23] width 6 height 12
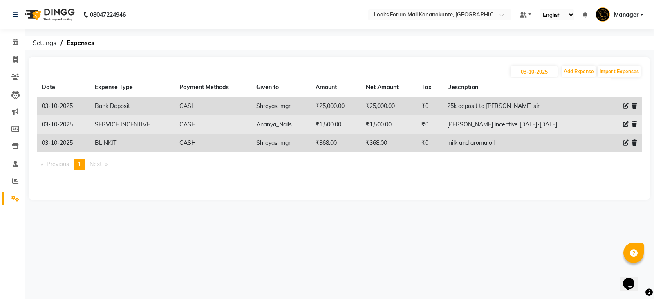
click at [627, 123] on icon at bounding box center [626, 124] width 6 height 6
select select "24170"
select select "1"
select select "8119"
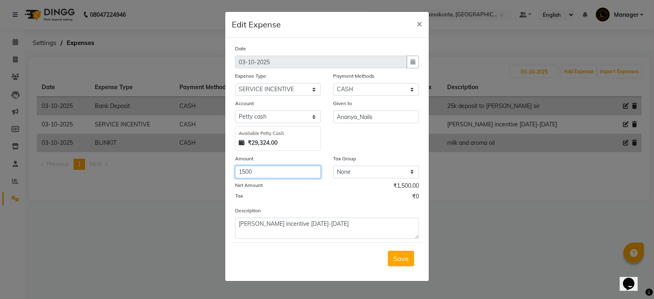
click at [257, 172] on input "1500" at bounding box center [278, 172] width 86 height 13
type input "1"
type input "2200"
click at [403, 260] on span "Save" at bounding box center [401, 258] width 16 height 8
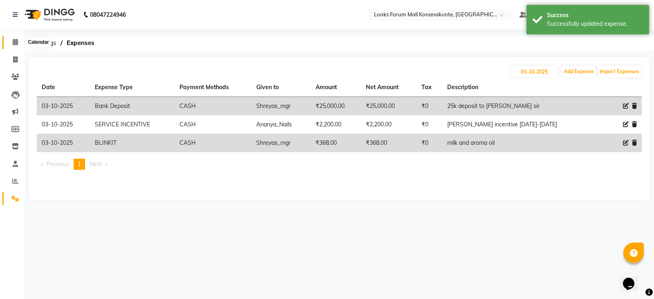
click at [13, 45] on icon at bounding box center [15, 42] width 5 height 6
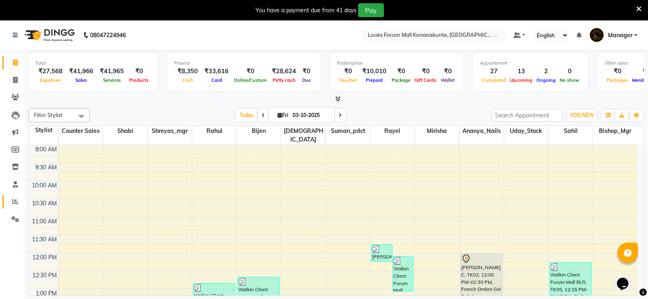
click at [14, 202] on icon at bounding box center [15, 201] width 6 height 6
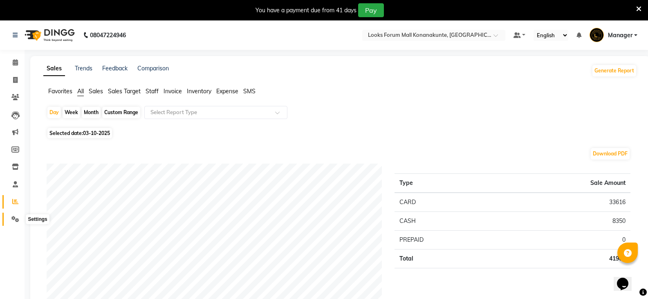
click at [16, 216] on icon at bounding box center [15, 219] width 8 height 6
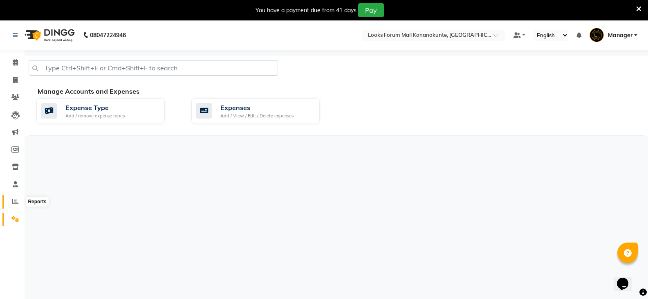
click at [13, 200] on icon at bounding box center [15, 201] width 6 height 6
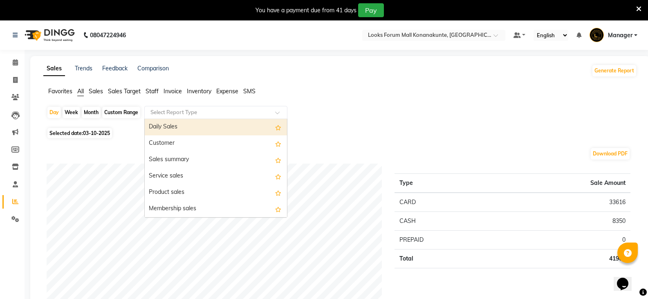
click at [201, 115] on input "text" at bounding box center [208, 112] width 118 height 8
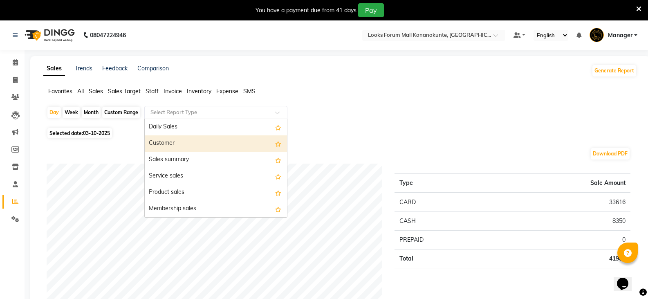
click at [329, 136] on div "Selected date: 03-10-2025" at bounding box center [342, 133] width 590 height 9
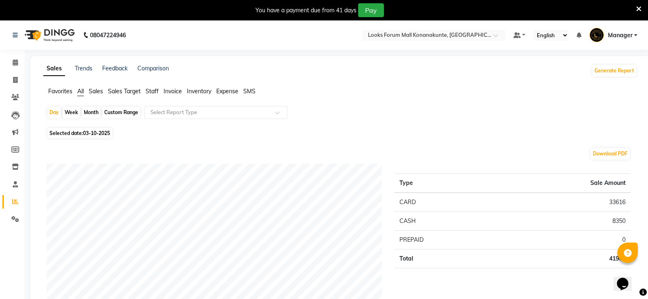
click at [94, 93] on span "Sales" at bounding box center [96, 90] width 14 height 7
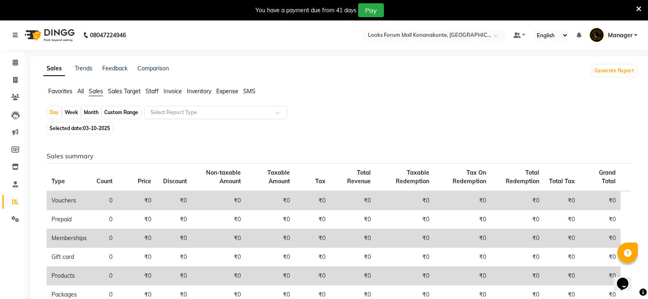
click at [201, 112] on input "text" at bounding box center [208, 112] width 118 height 8
click at [608, 65] on button "Generate Report" at bounding box center [614, 70] width 44 height 11
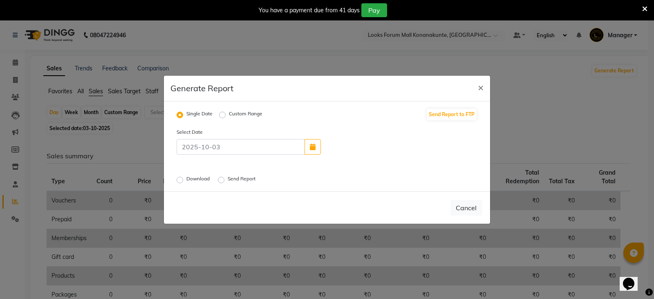
click at [186, 179] on label "Download" at bounding box center [198, 180] width 25 height 10
click at [178, 179] on input "Download" at bounding box center [181, 180] width 6 height 6
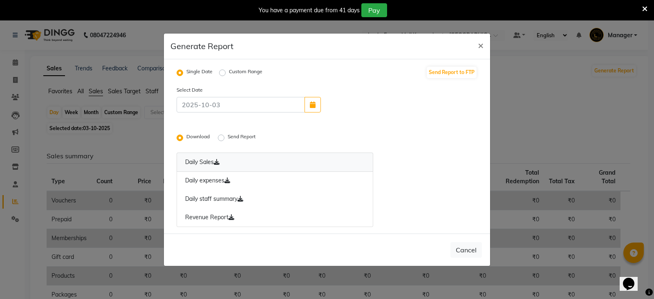
click at [186, 164] on link "Daily Sales" at bounding box center [275, 161] width 197 height 19
click at [190, 180] on link "Daily expenses" at bounding box center [275, 180] width 197 height 19
click at [220, 218] on link "Revenue Report" at bounding box center [275, 217] width 197 height 19
click at [481, 47] on span "×" at bounding box center [481, 45] width 6 height 12
radio input "false"
